Goal: Task Accomplishment & Management: Manage account settings

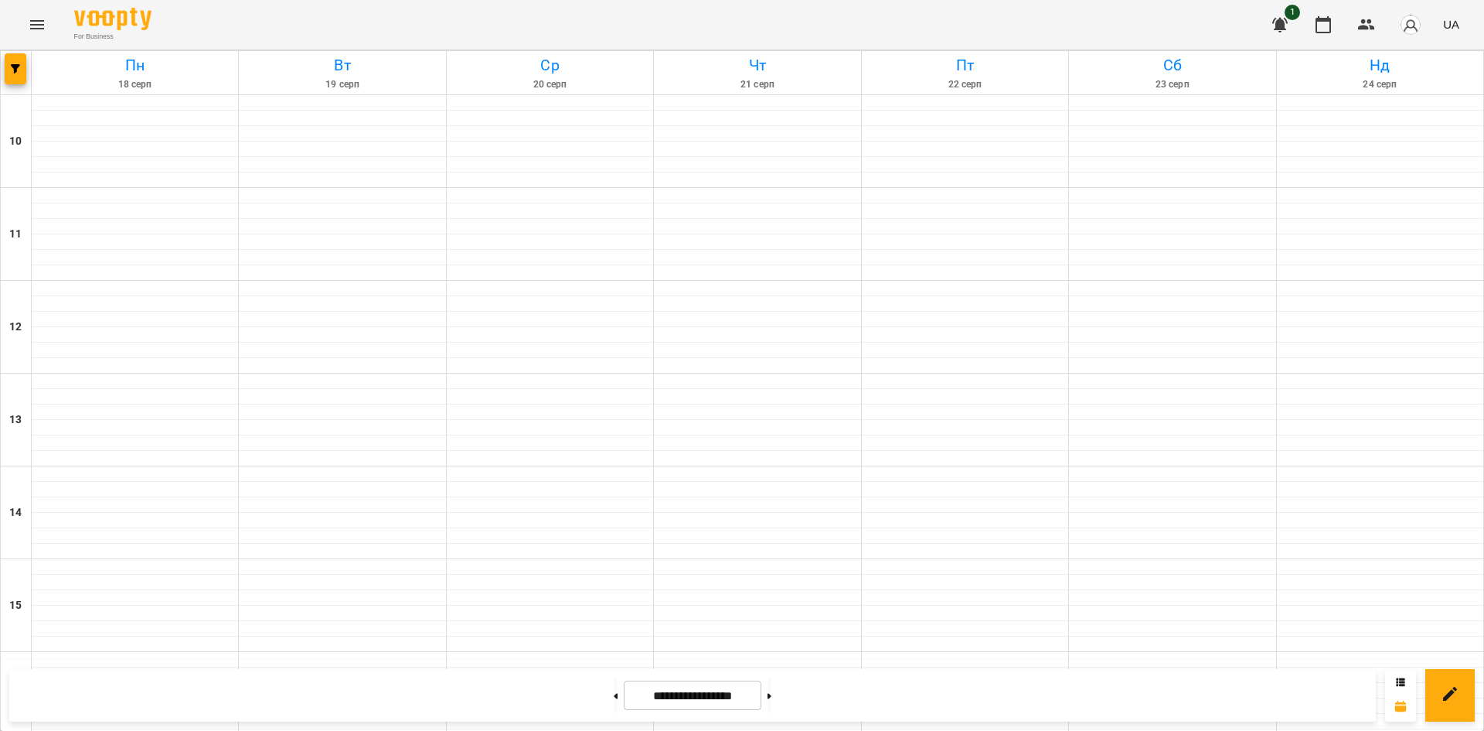
scroll to position [541, 0]
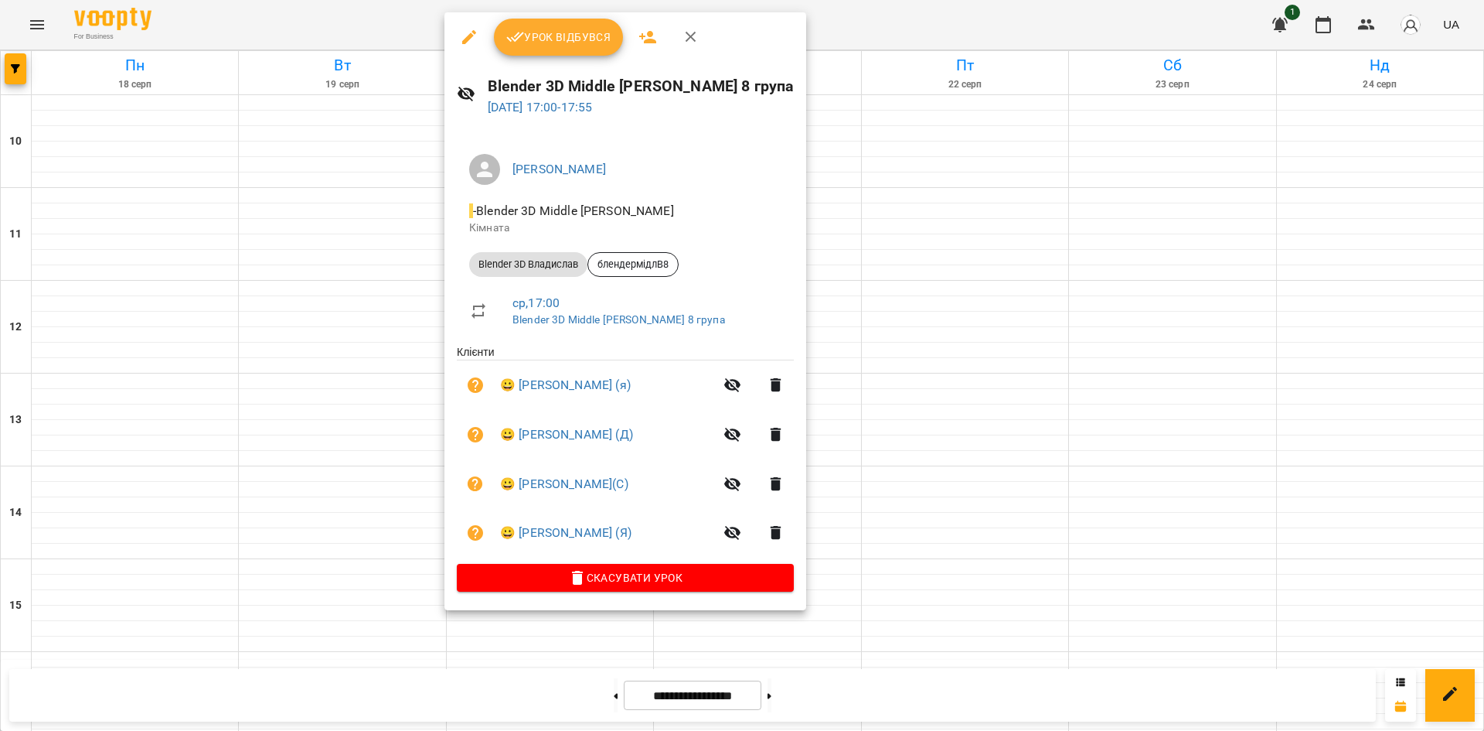
click at [1151, 274] on div at bounding box center [742, 365] width 1484 height 731
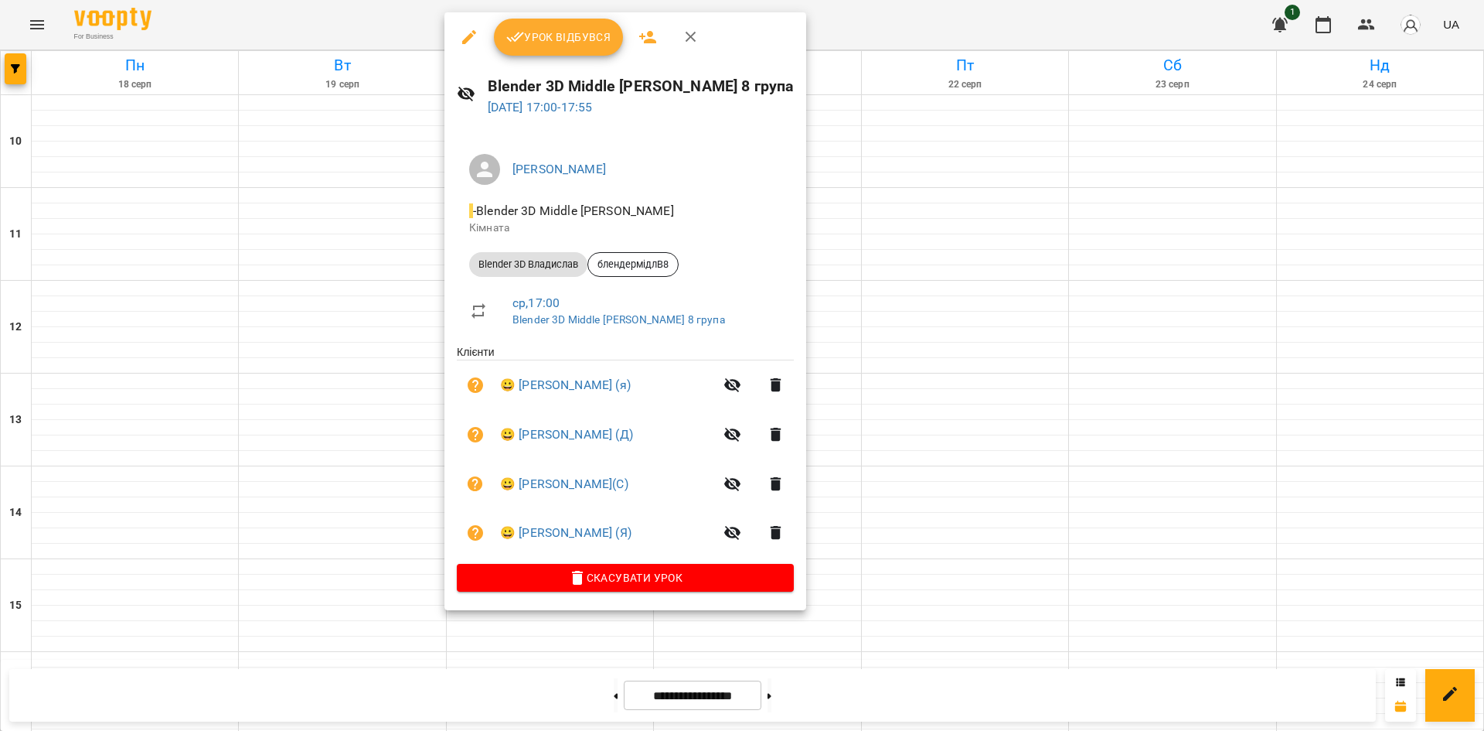
click at [1123, 479] on div at bounding box center [742, 365] width 1484 height 731
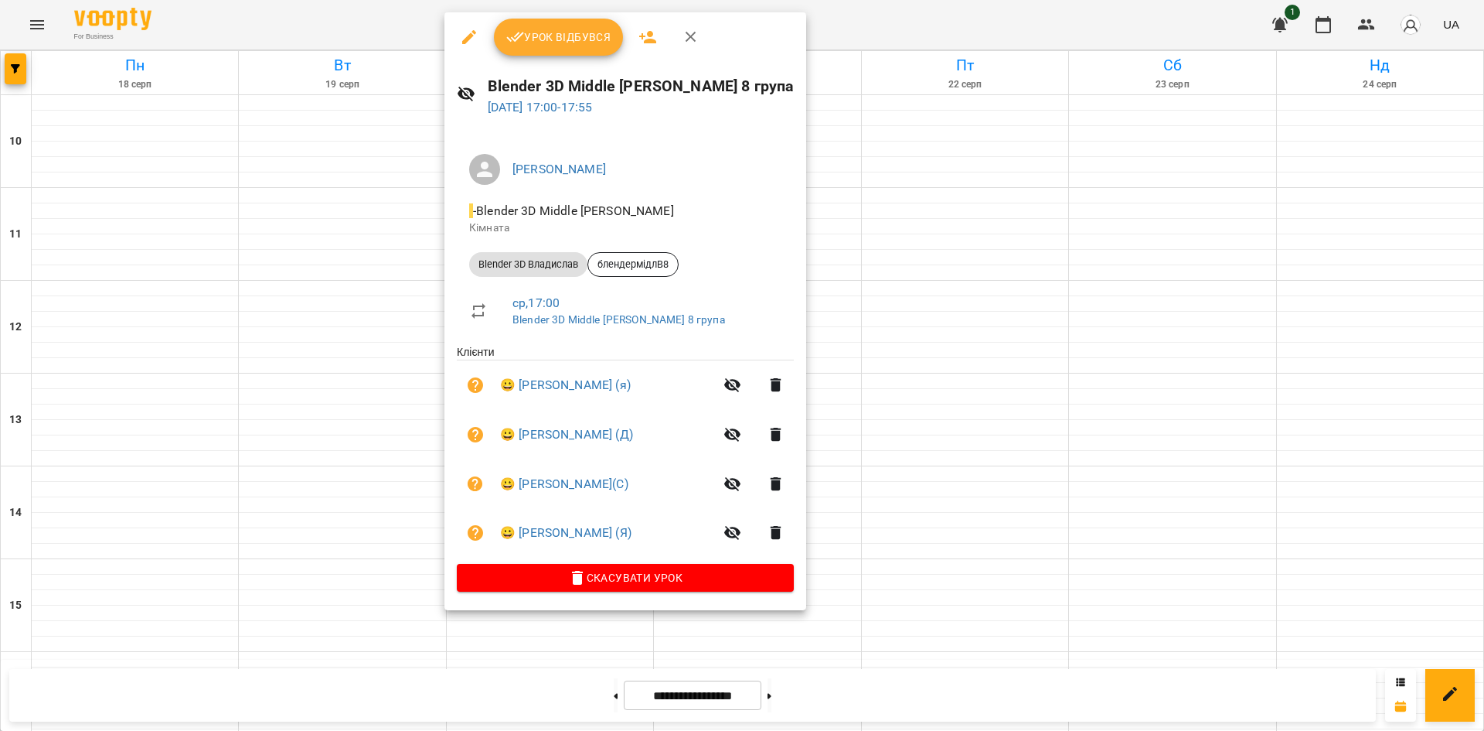
click at [472, 29] on icon "button" at bounding box center [469, 37] width 19 height 19
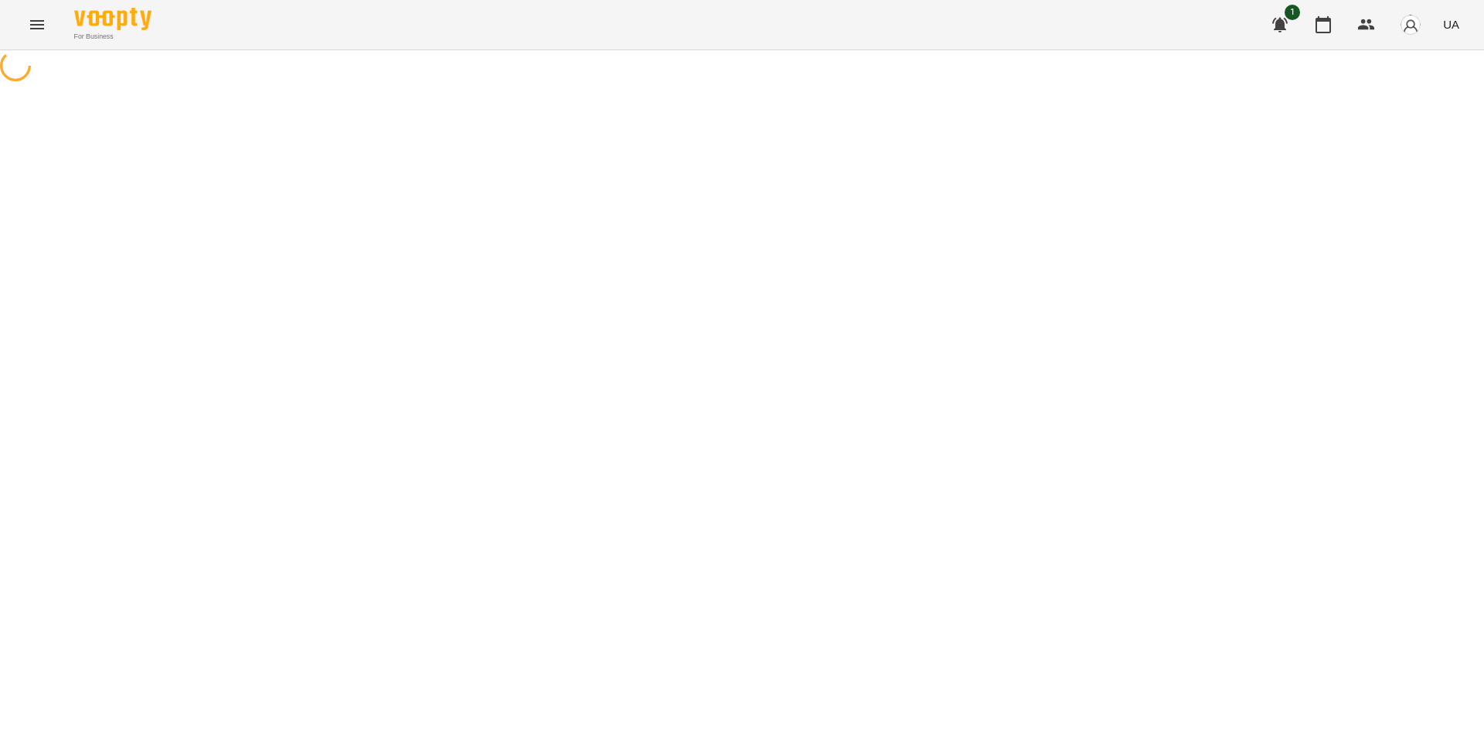
select select "**********"
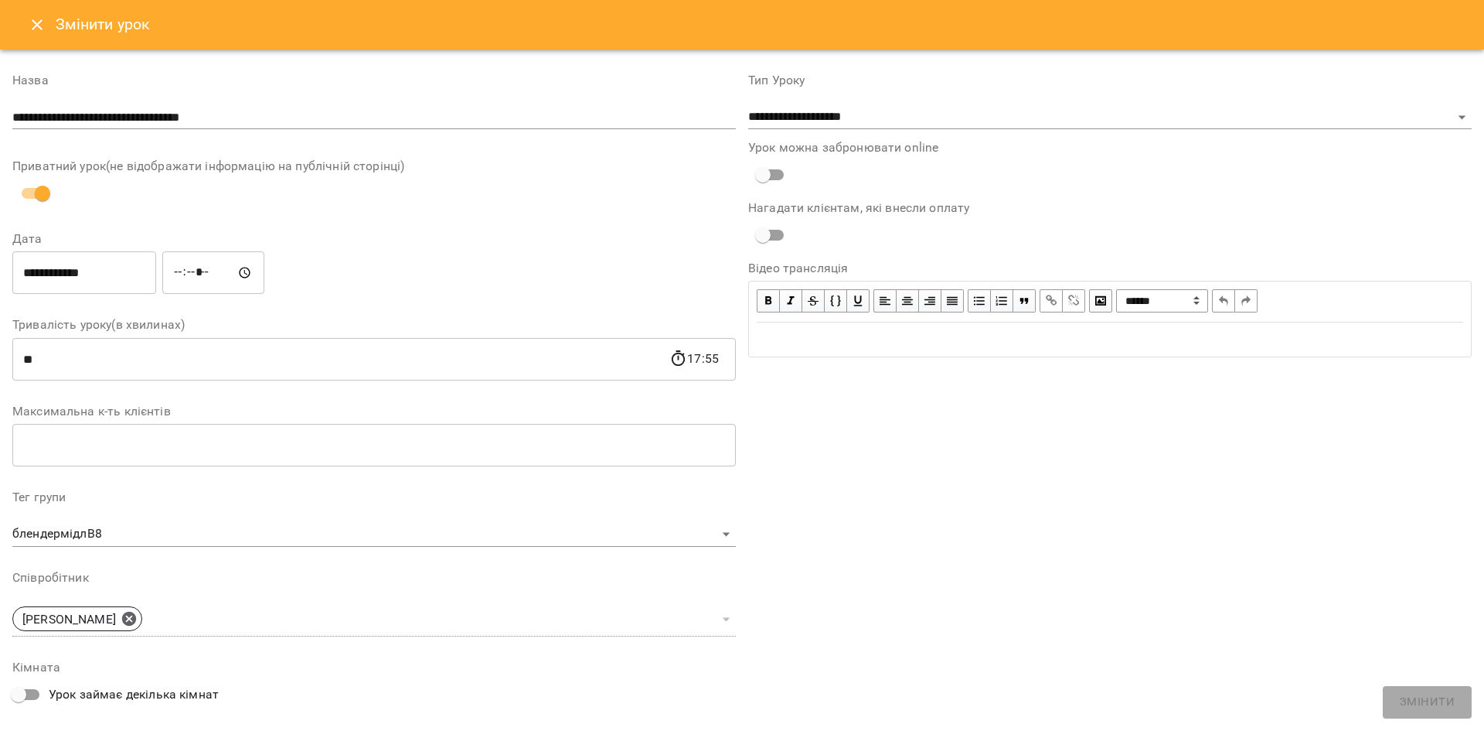
click at [44, 31] on icon "Close" at bounding box center [37, 24] width 19 height 19
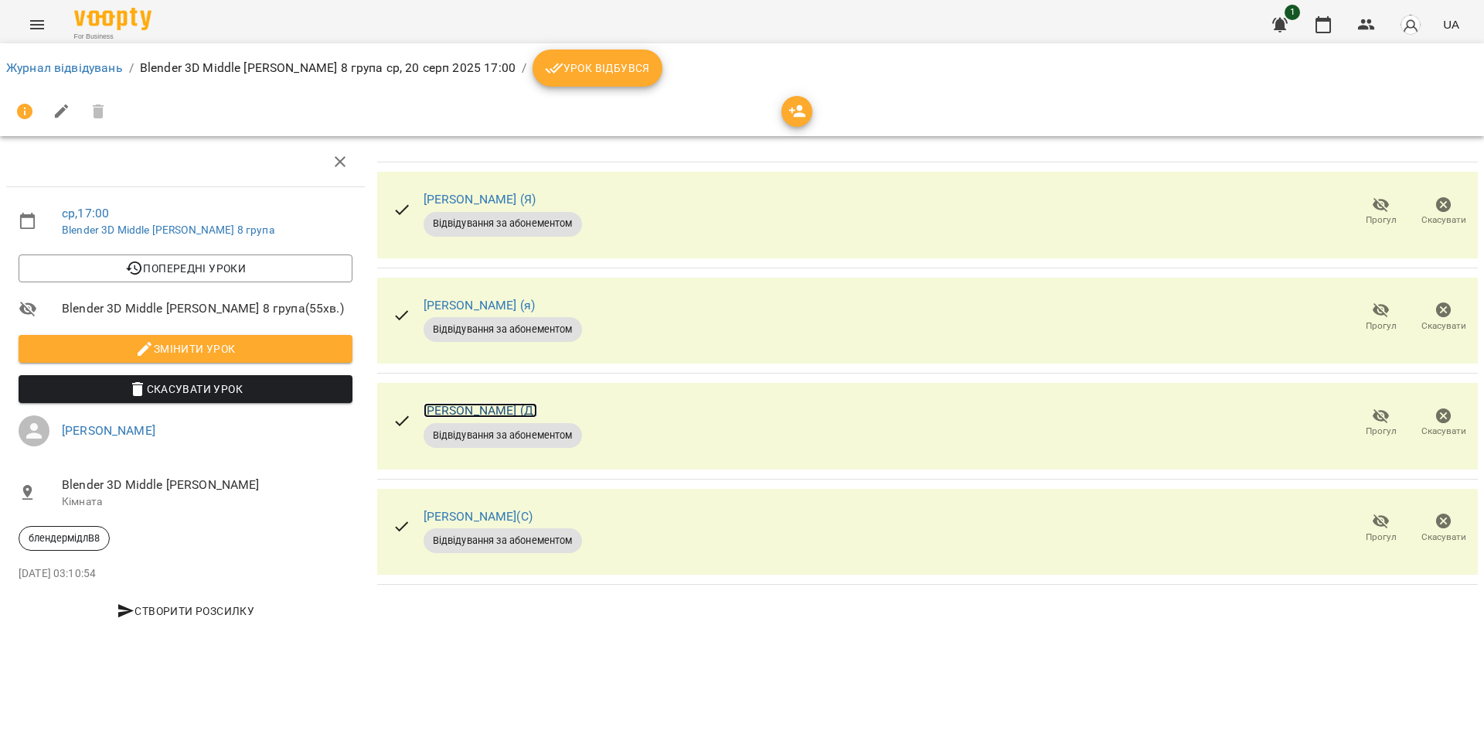
click at [492, 410] on link "[PERSON_NAME] (Д)" at bounding box center [481, 410] width 114 height 15
click at [545, 67] on span "Урок відбувся" at bounding box center [597, 68] width 105 height 19
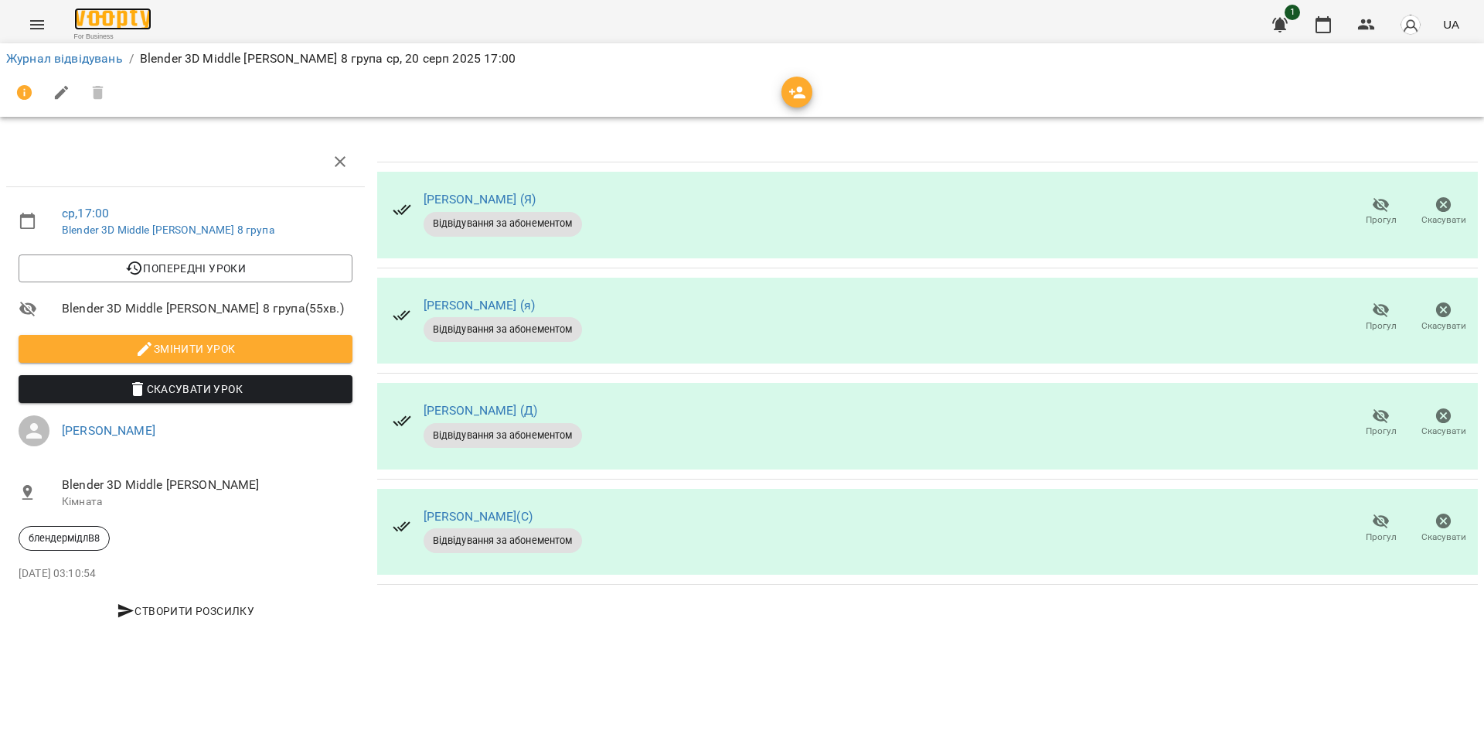
click at [119, 25] on img at bounding box center [112, 19] width 77 height 22
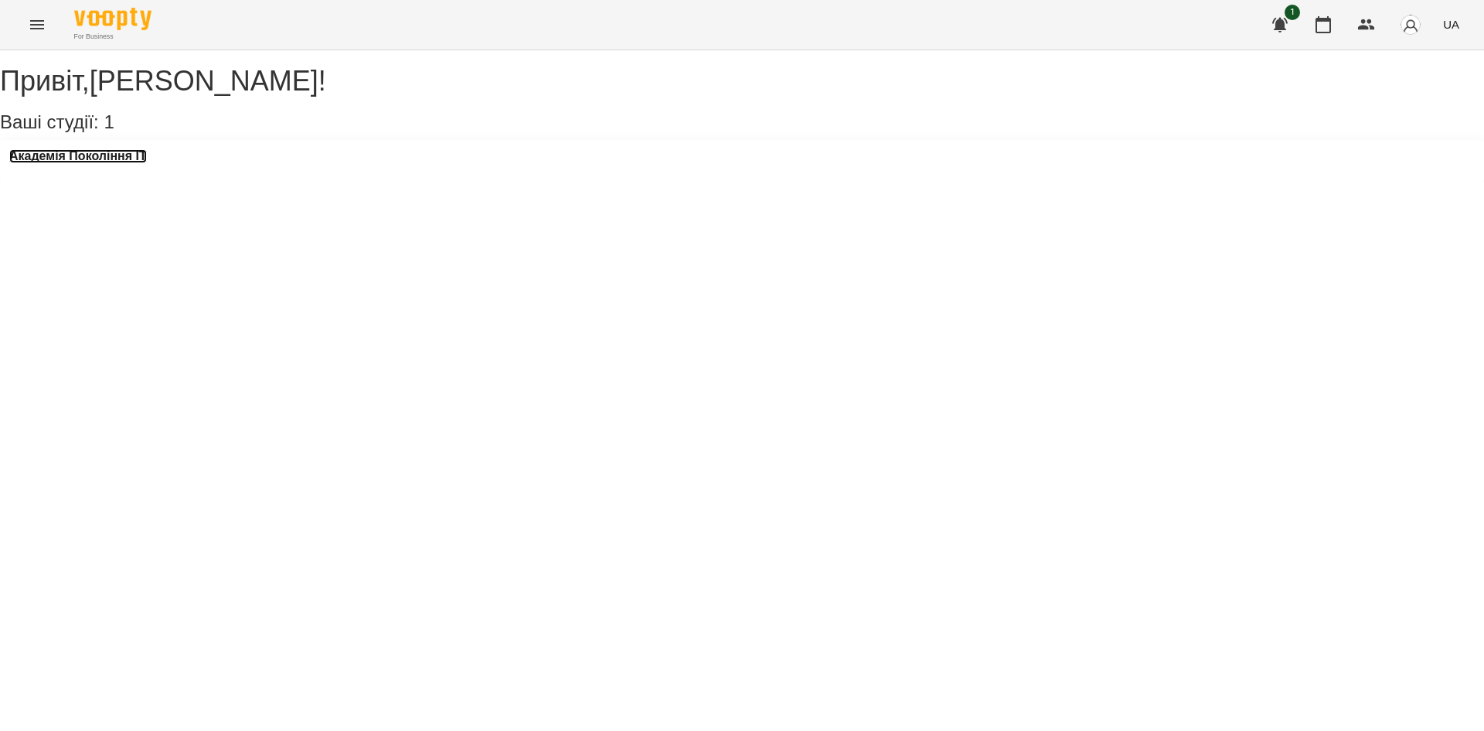
click at [102, 163] on h3 "Академія Покоління ІТ" at bounding box center [78, 156] width 138 height 14
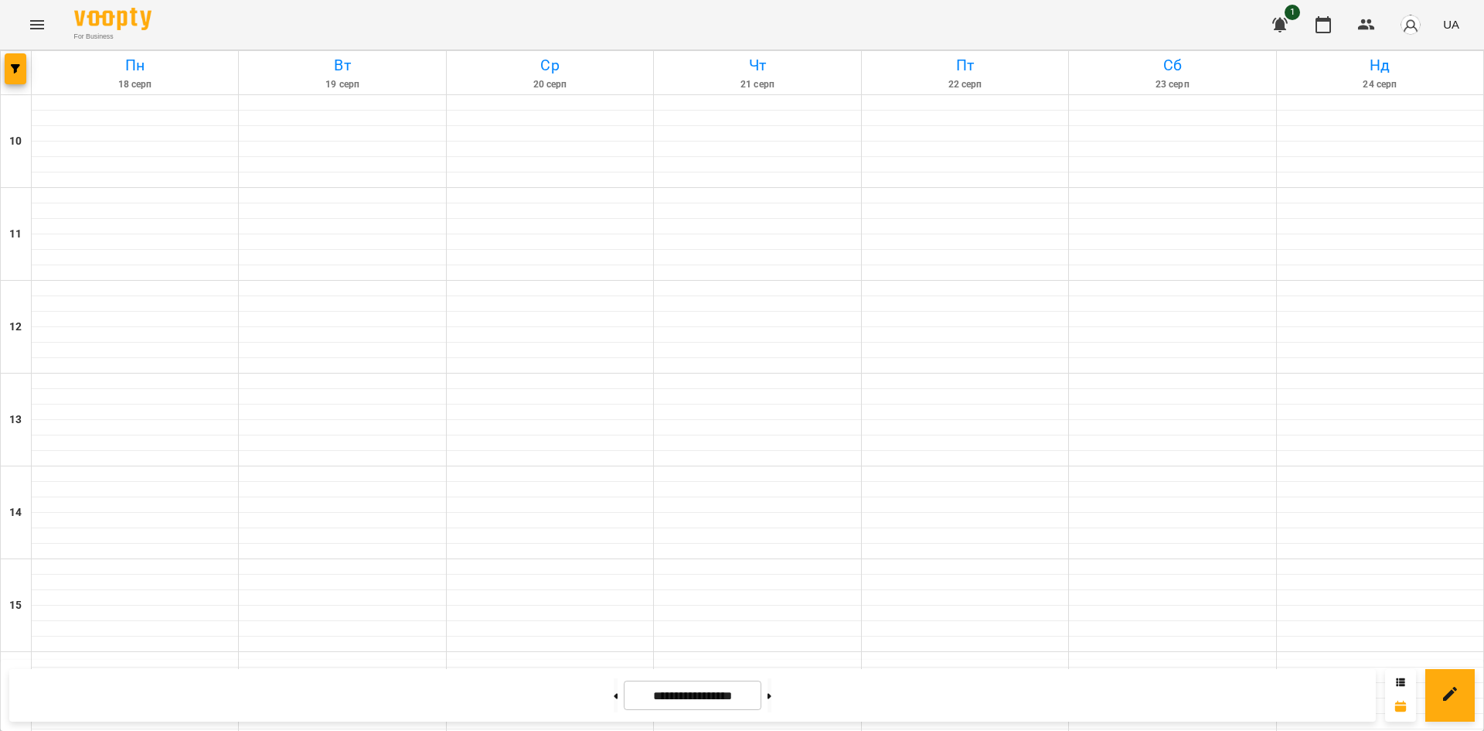
scroll to position [541, 0]
